Goal: Task Accomplishment & Management: Complete application form

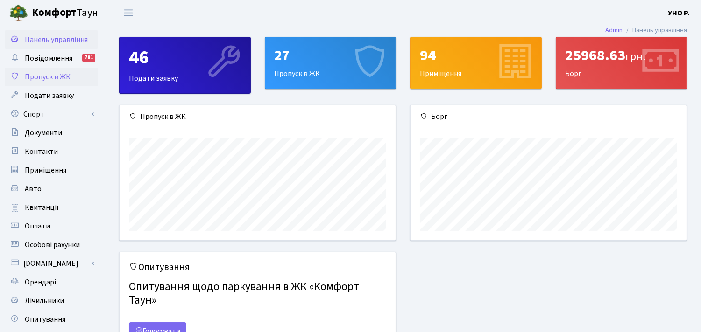
click at [33, 76] on span "Пропуск в ЖК" at bounding box center [48, 77] width 46 height 10
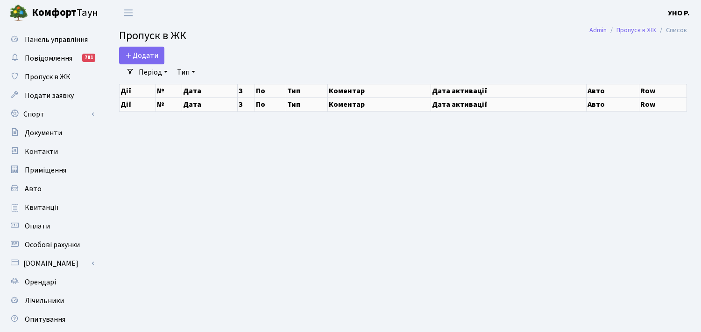
select select "25"
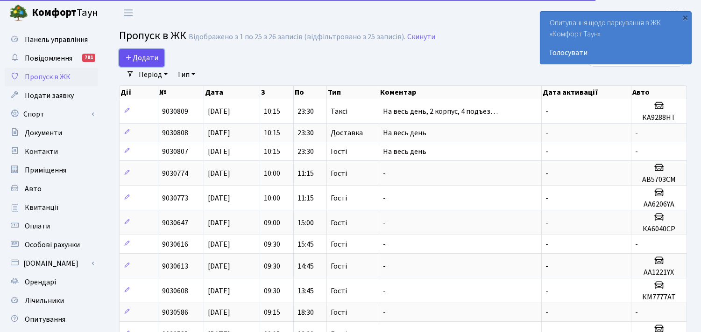
click at [141, 59] on span "Додати" at bounding box center [141, 58] width 33 height 10
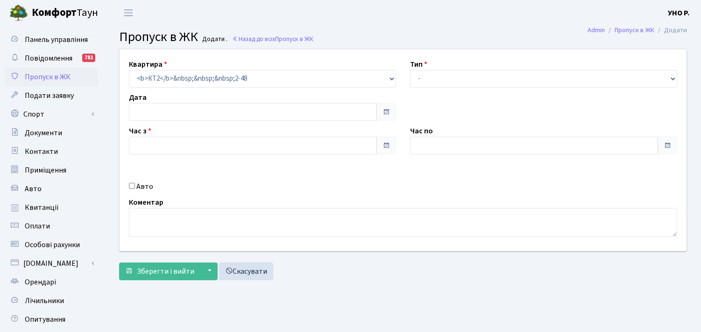
type input "[DATE]"
type input "10:15"
type input "11:15"
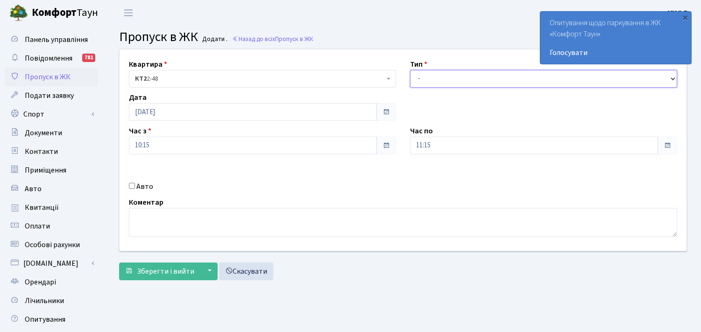
click at [461, 81] on select "- Доставка Таксі Гості Сервіс" at bounding box center [543, 79] width 267 height 18
select select "3"
click at [410, 70] on select "- Доставка Таксі Гості Сервіс" at bounding box center [543, 79] width 267 height 18
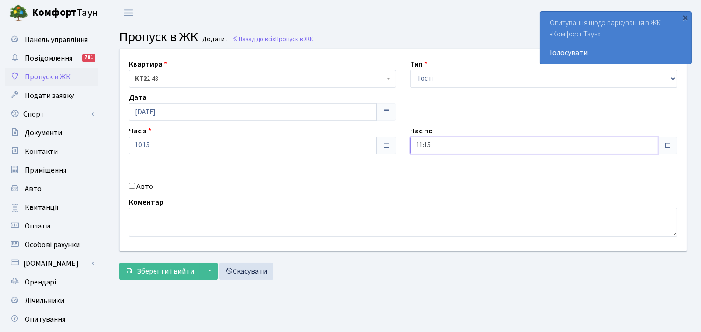
click at [445, 148] on input "11:15" at bounding box center [534, 146] width 248 height 18
click at [434, 175] on icon at bounding box center [435, 177] width 25 height 25
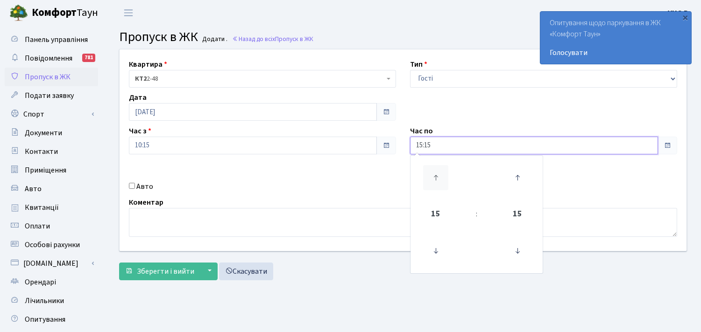
click at [434, 175] on icon at bounding box center [435, 177] width 25 height 25
type input "19:15"
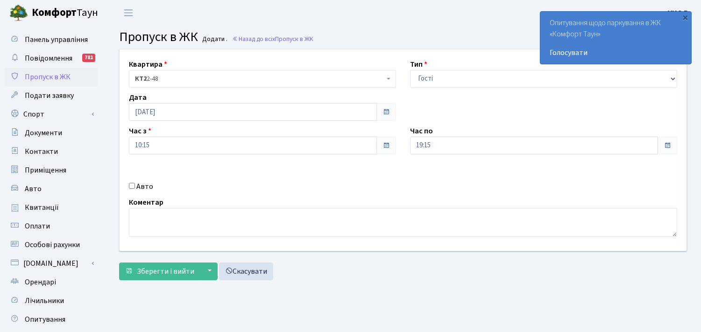
click at [141, 184] on label "Авто" at bounding box center [144, 186] width 17 height 11
click at [135, 184] on input "Авто" at bounding box center [132, 186] width 6 height 6
checkbox input "true"
type input "R"
type input "KA0553PO"
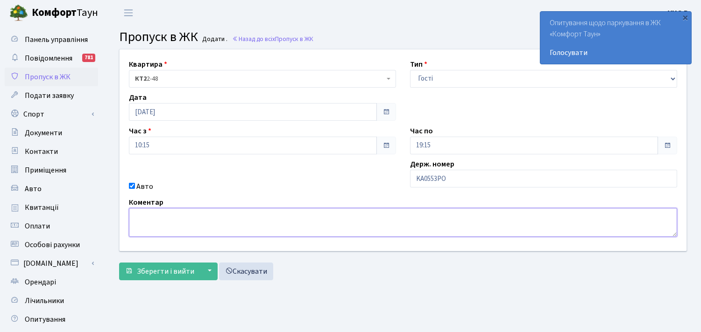
click at [138, 213] on textarea at bounding box center [403, 222] width 548 height 29
type textarea "до відділу оренди"
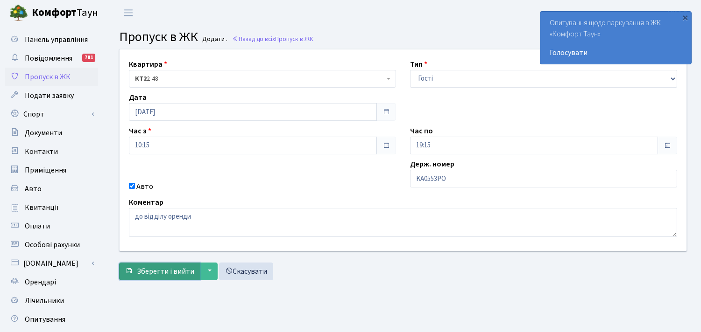
click at [189, 271] on span "Зберегти і вийти" at bounding box center [165, 272] width 57 height 10
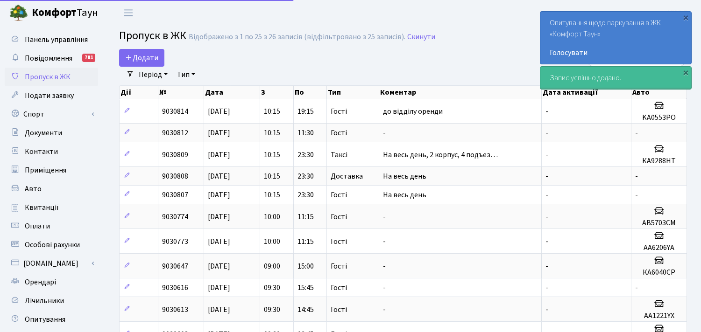
select select "25"
